Goal: Task Accomplishment & Management: Manage account settings

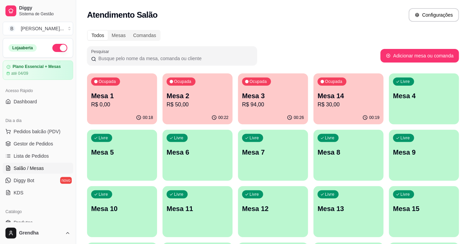
click at [340, 213] on p "Mesa 13" at bounding box center [348, 209] width 62 height 10
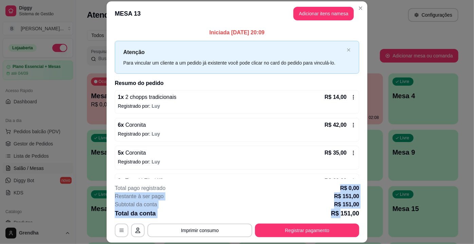
drag, startPoint x: 340, startPoint y: 213, endPoint x: 258, endPoint y: 181, distance: 88.2
click at [258, 181] on footer "**********" at bounding box center [237, 211] width 261 height 64
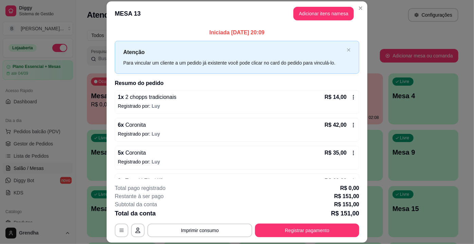
click at [336, 27] on div "Iniciada [DATE] 20:09 Atenção Para vincular um cliente a um pedido já existente…" at bounding box center [237, 102] width 261 height 153
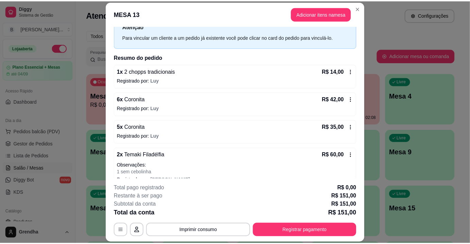
scroll to position [36, 0]
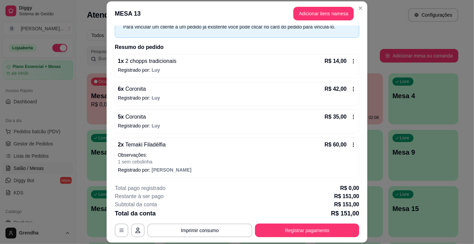
click at [351, 144] on icon at bounding box center [353, 144] width 5 height 5
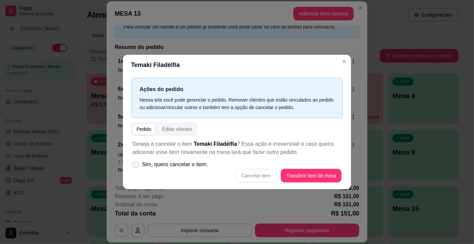
click at [138, 166] on icon at bounding box center [135, 164] width 5 height 4
click at [137, 166] on input "Sim, quero cancelar o item." at bounding box center [134, 168] width 4 height 4
checkbox input "true"
click at [257, 175] on button "Cancelar item" at bounding box center [256, 175] width 40 height 13
